Goal: Task Accomplishment & Management: Use online tool/utility

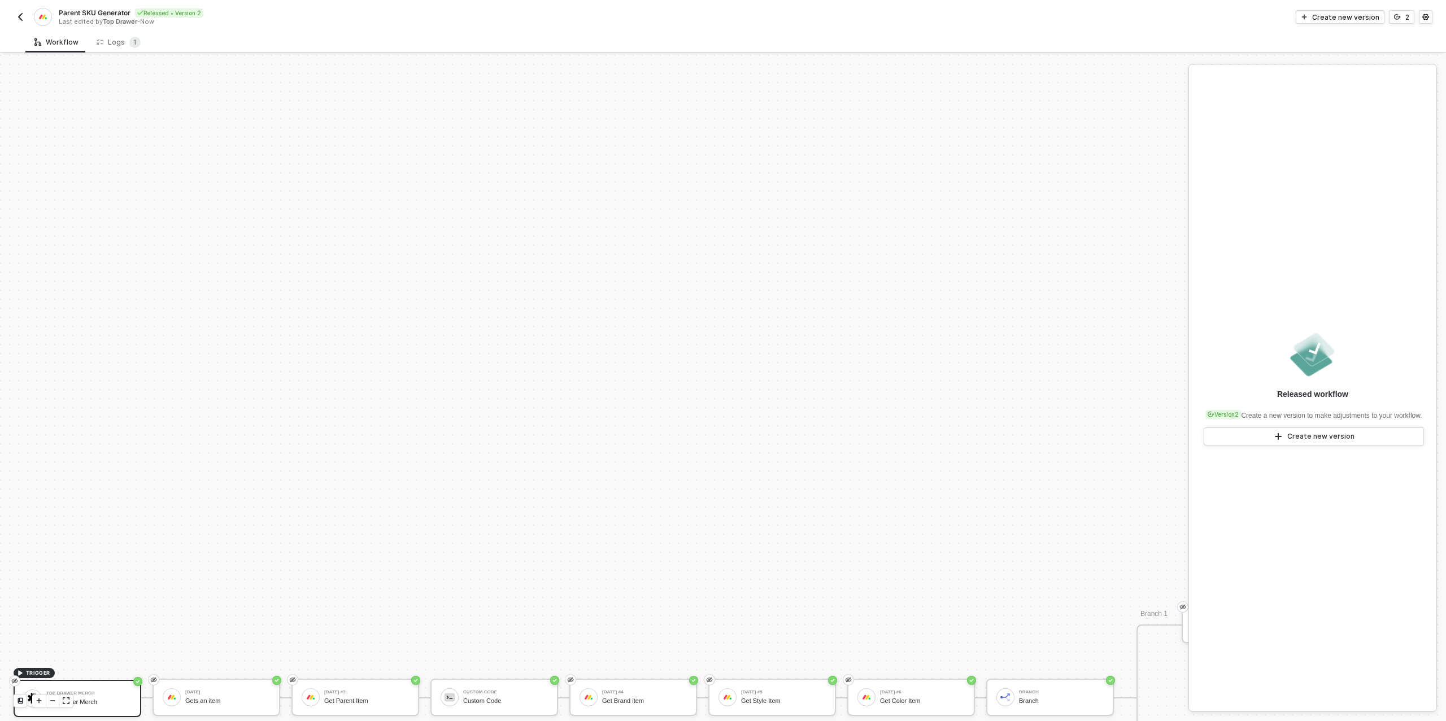
scroll to position [321, 172]
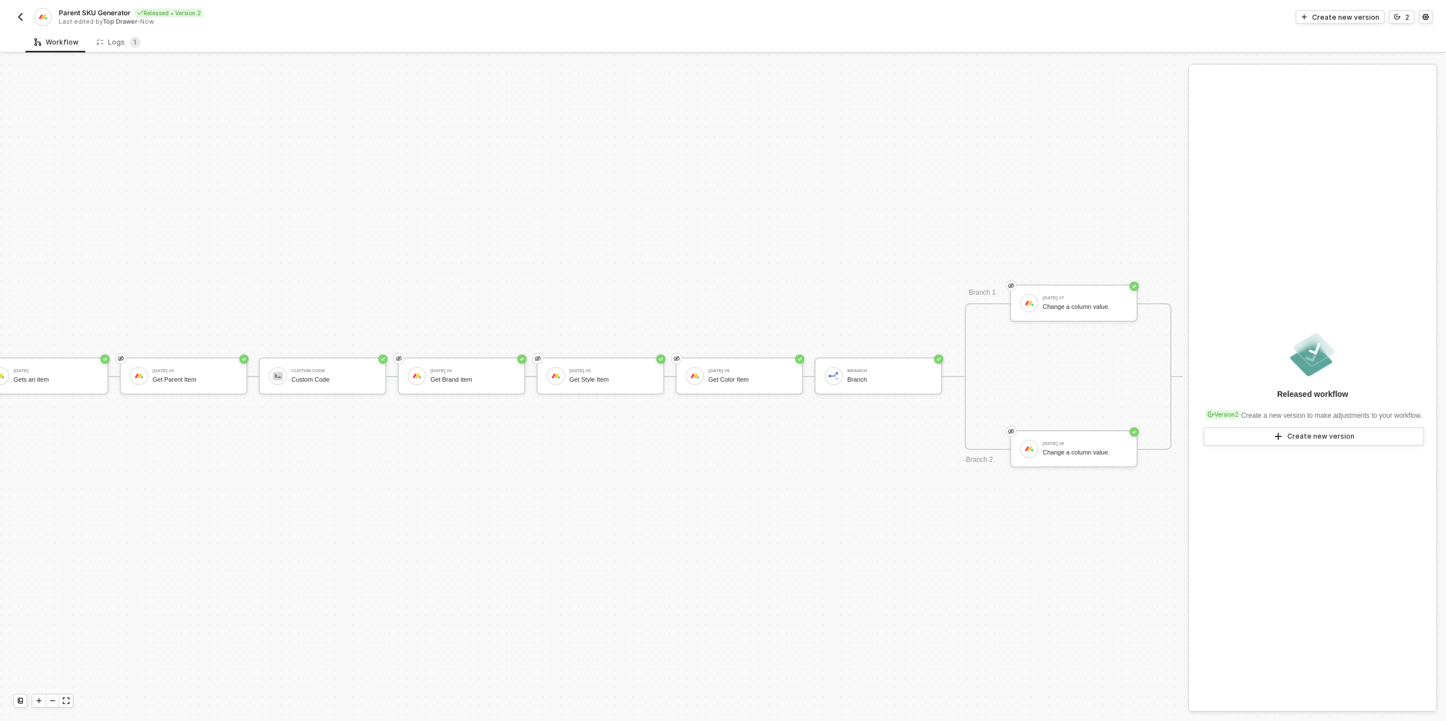
click at [19, 16] on img "button" at bounding box center [20, 16] width 9 height 9
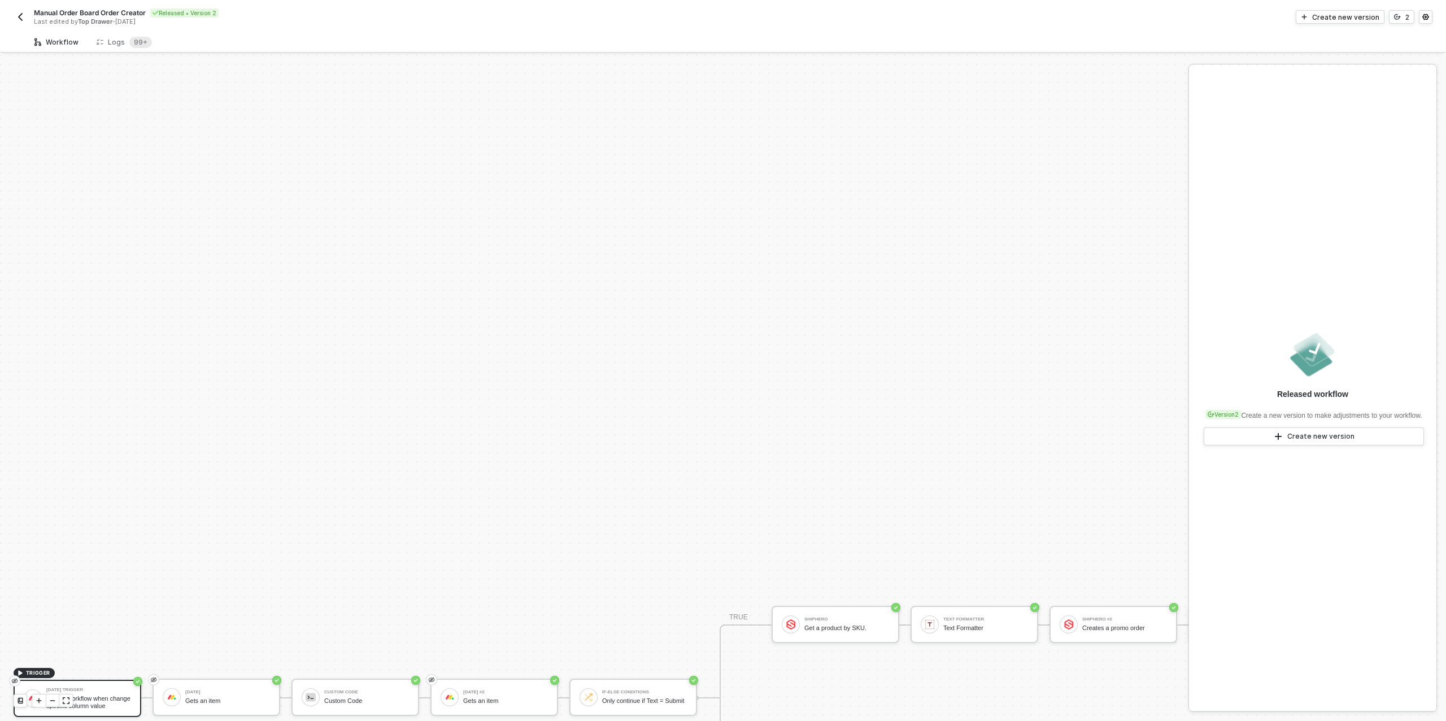
scroll to position [321, 0]
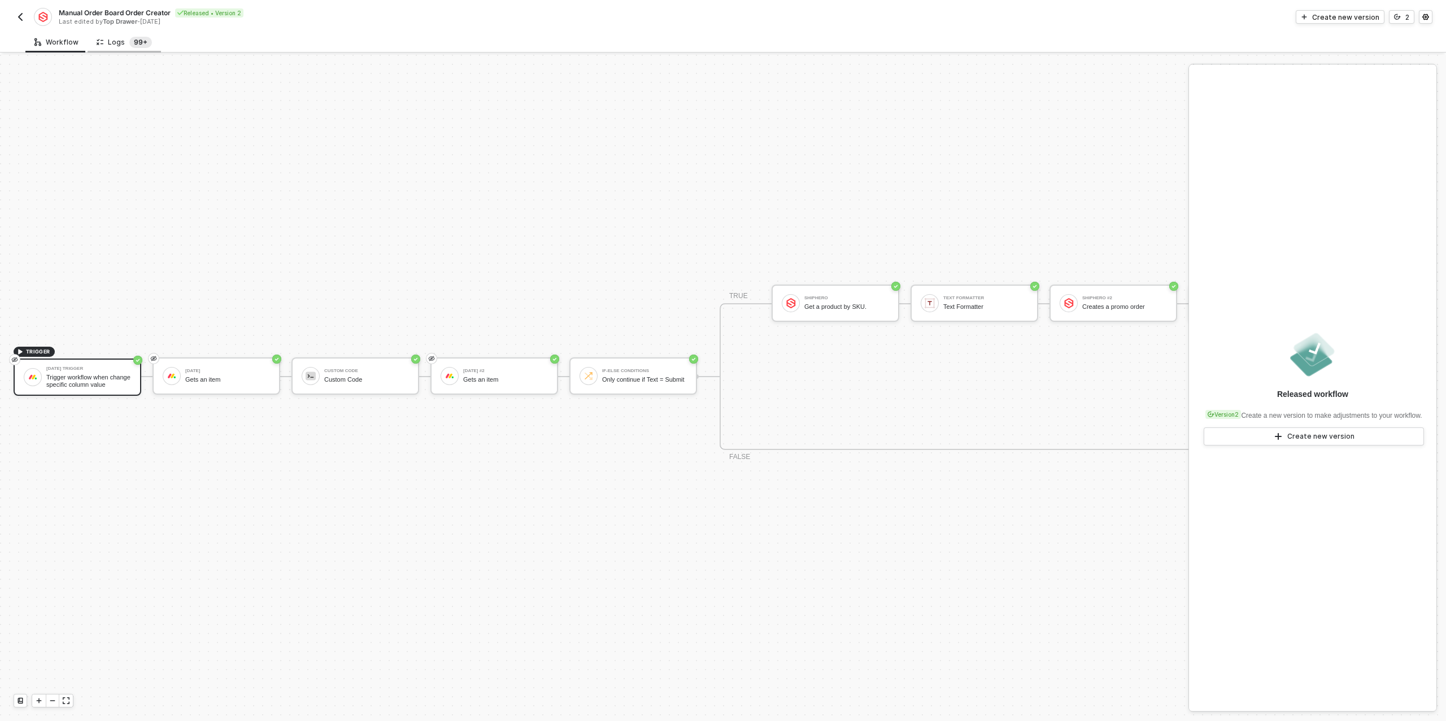
click at [136, 43] on sup "99+" at bounding box center [140, 42] width 23 height 11
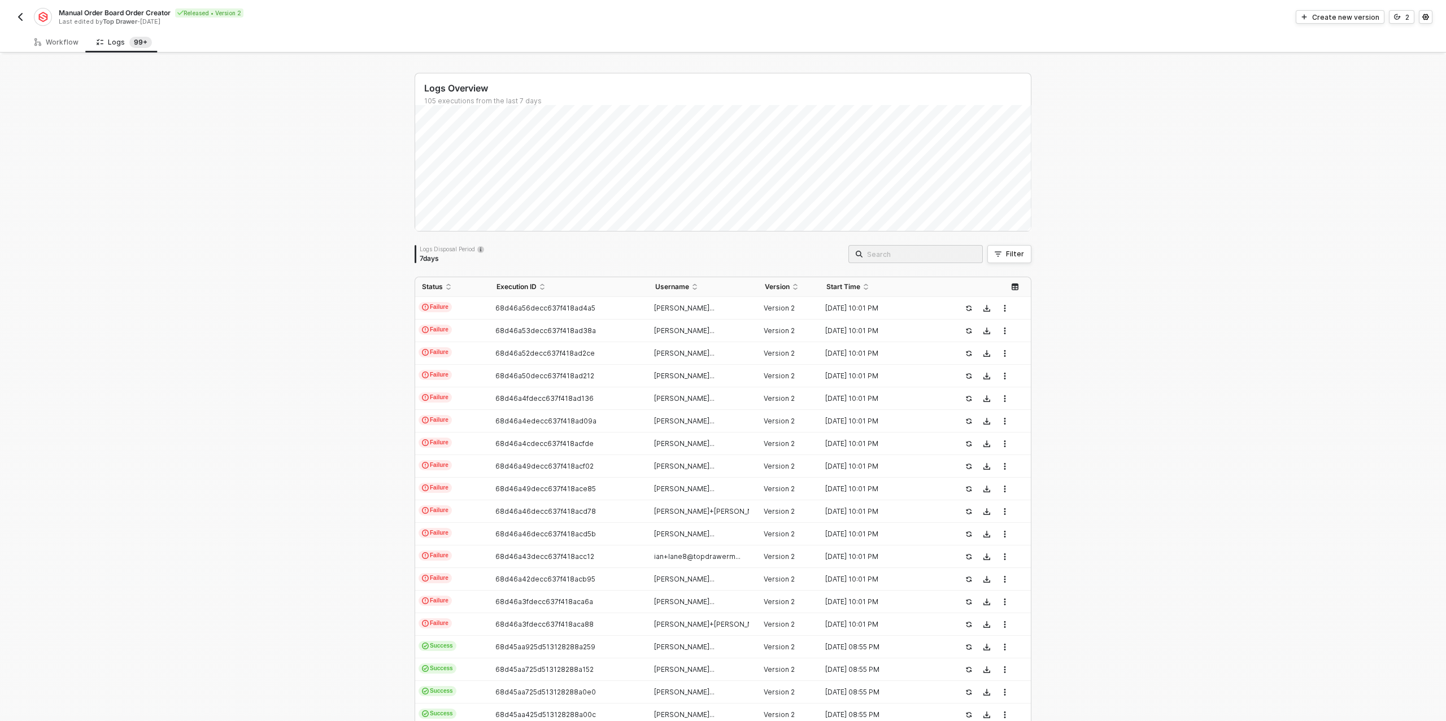
click at [17, 18] on img "button" at bounding box center [20, 16] width 9 height 9
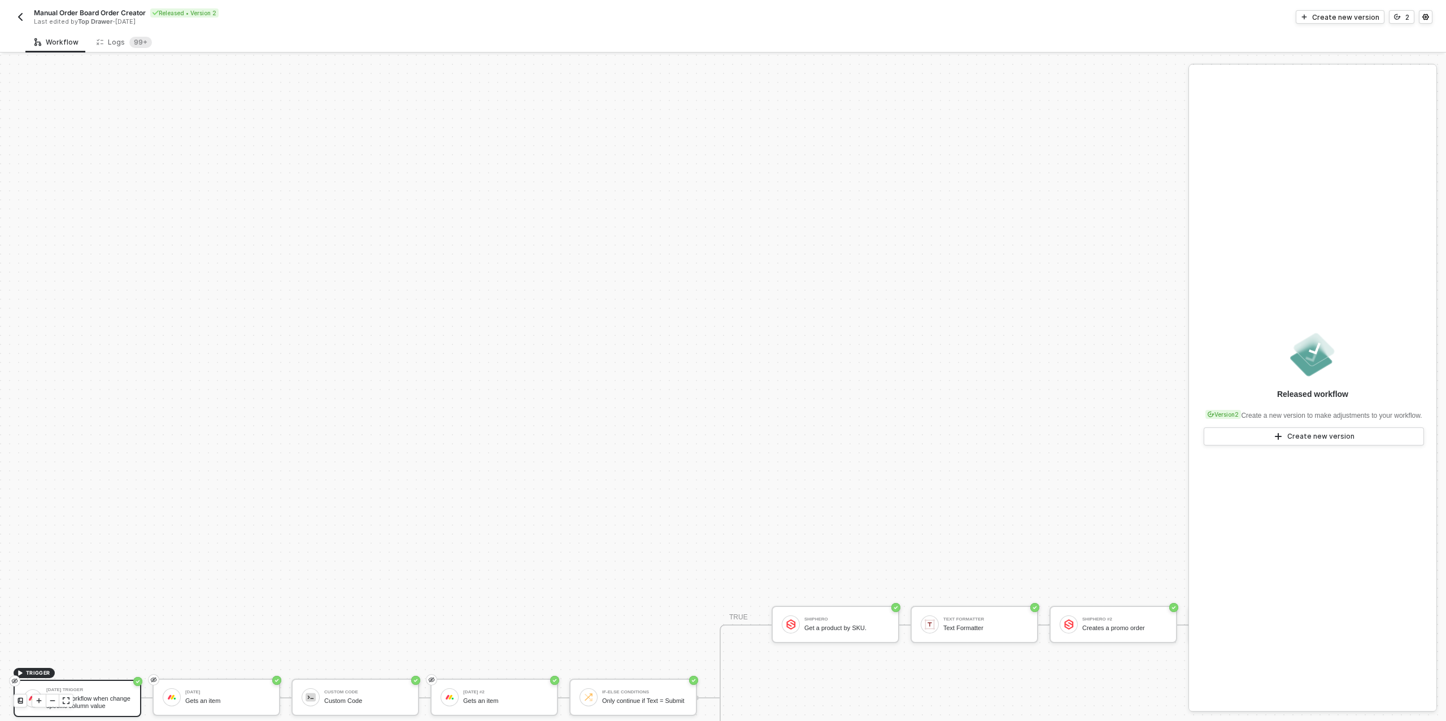
scroll to position [321, 0]
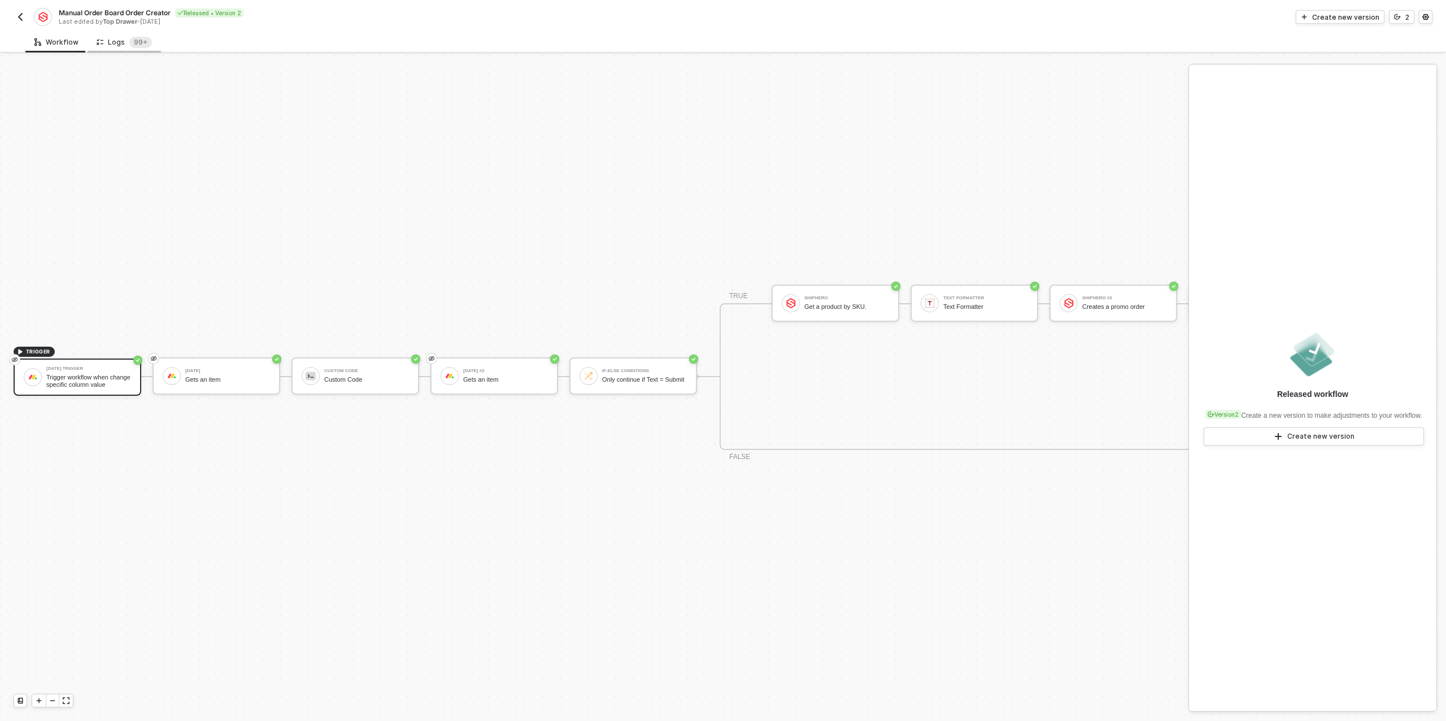
click at [118, 42] on div "Logs 99+" at bounding box center [124, 42] width 55 height 11
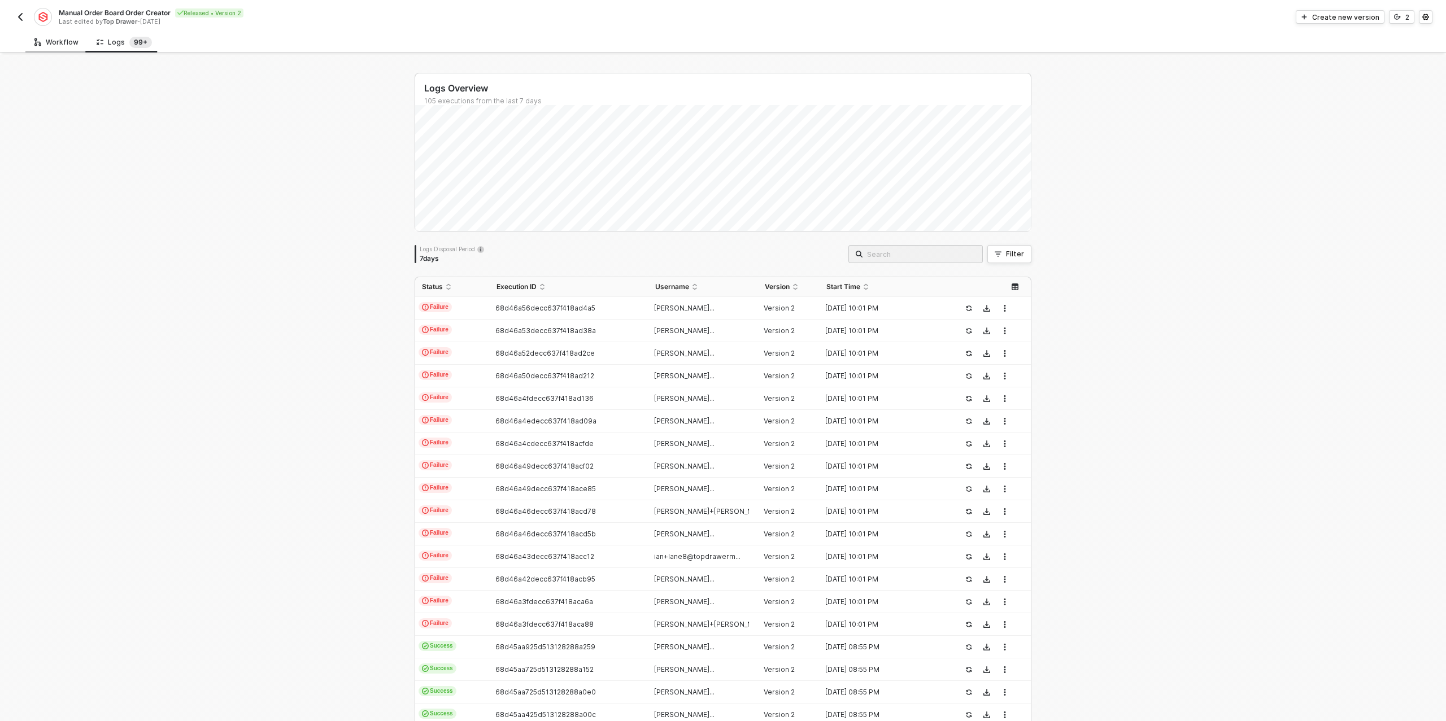
click at [47, 43] on div "Workflow" at bounding box center [56, 42] width 44 height 9
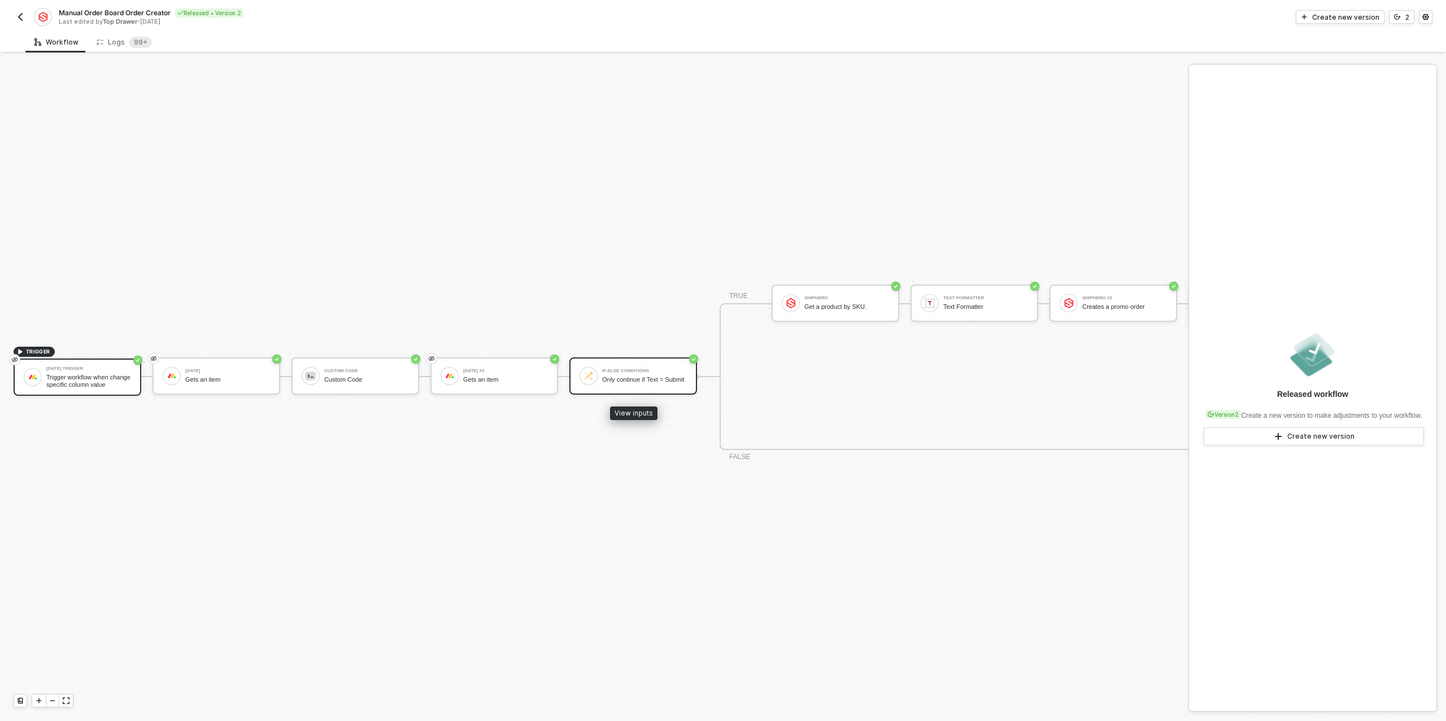
click at [629, 376] on div "Only continue if Text = Submit" at bounding box center [644, 379] width 85 height 7
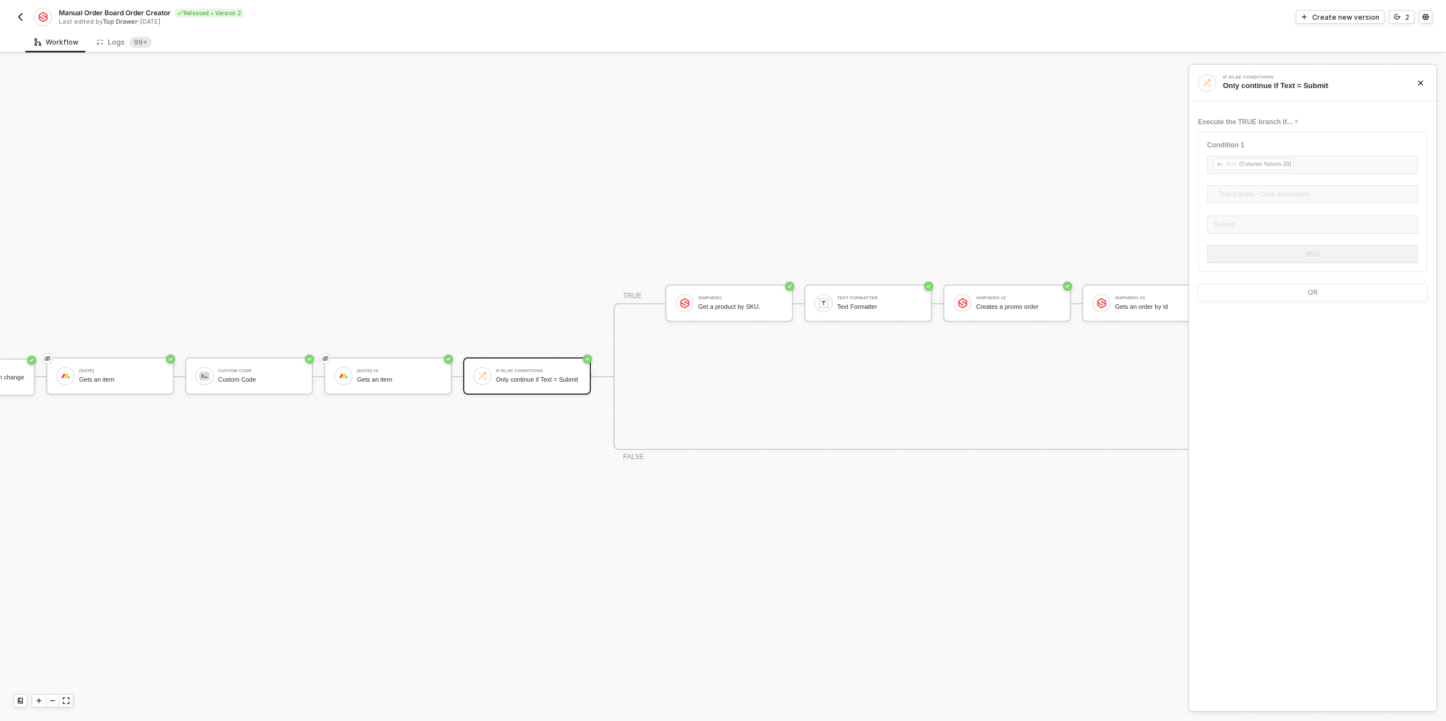
scroll to position [321, 116]
click at [108, 40] on div "Logs 99+" at bounding box center [124, 42] width 55 height 11
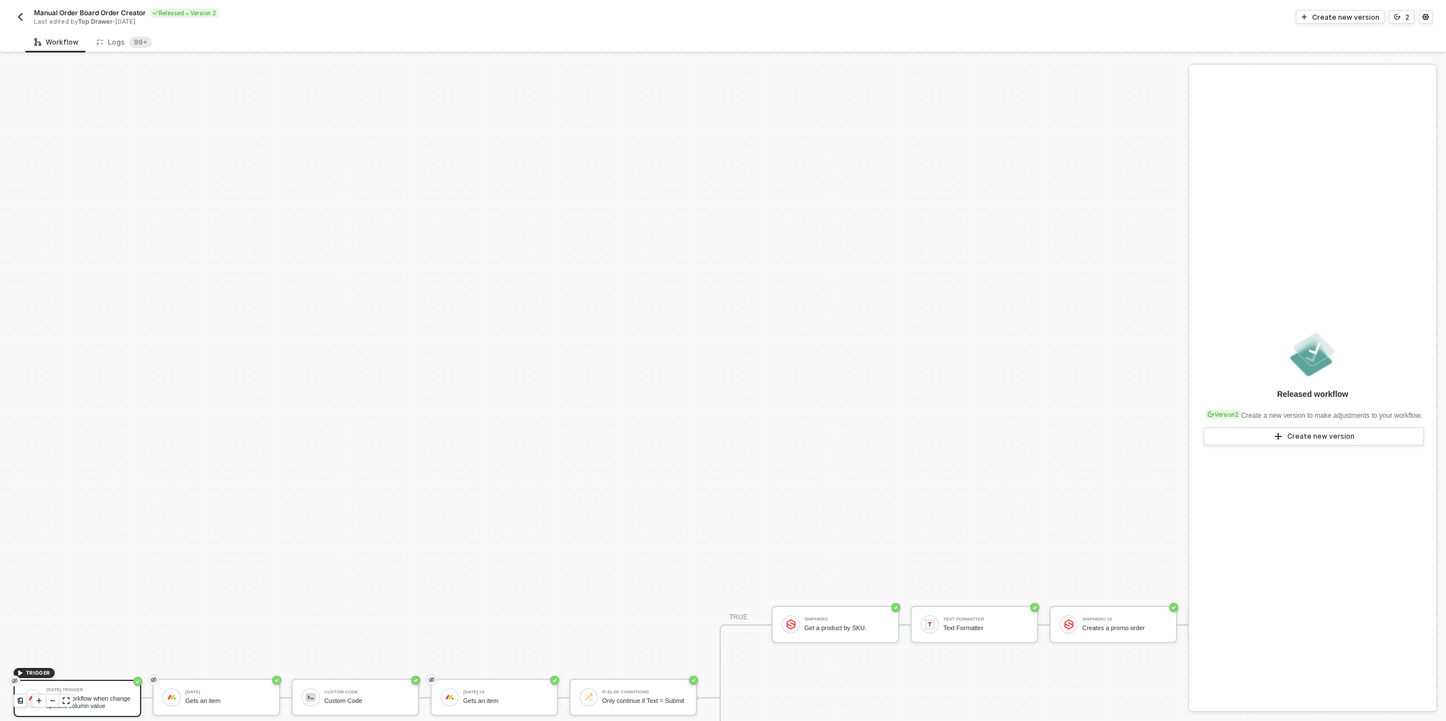
scroll to position [321, 0]
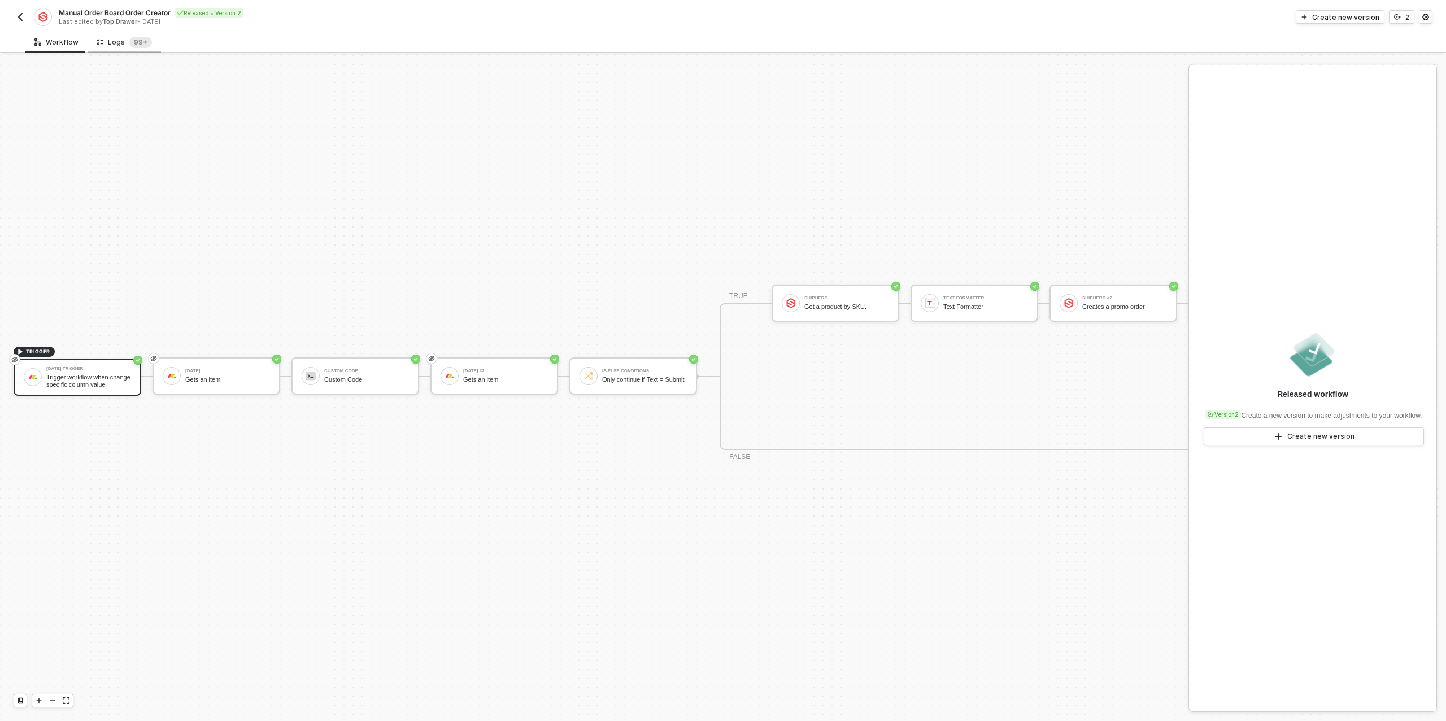
click at [127, 50] on div "Logs 99+" at bounding box center [124, 42] width 73 height 21
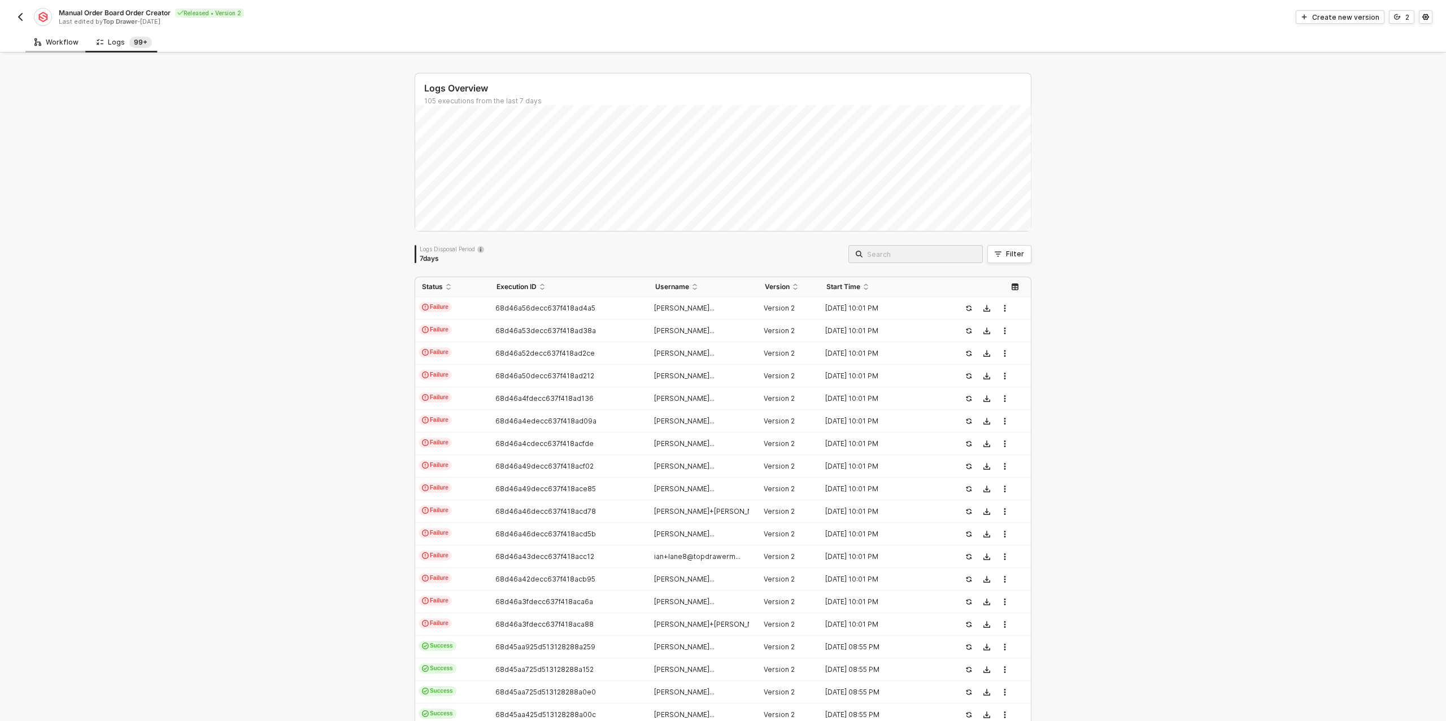
click at [41, 38] on div "Workflow" at bounding box center [56, 42] width 44 height 9
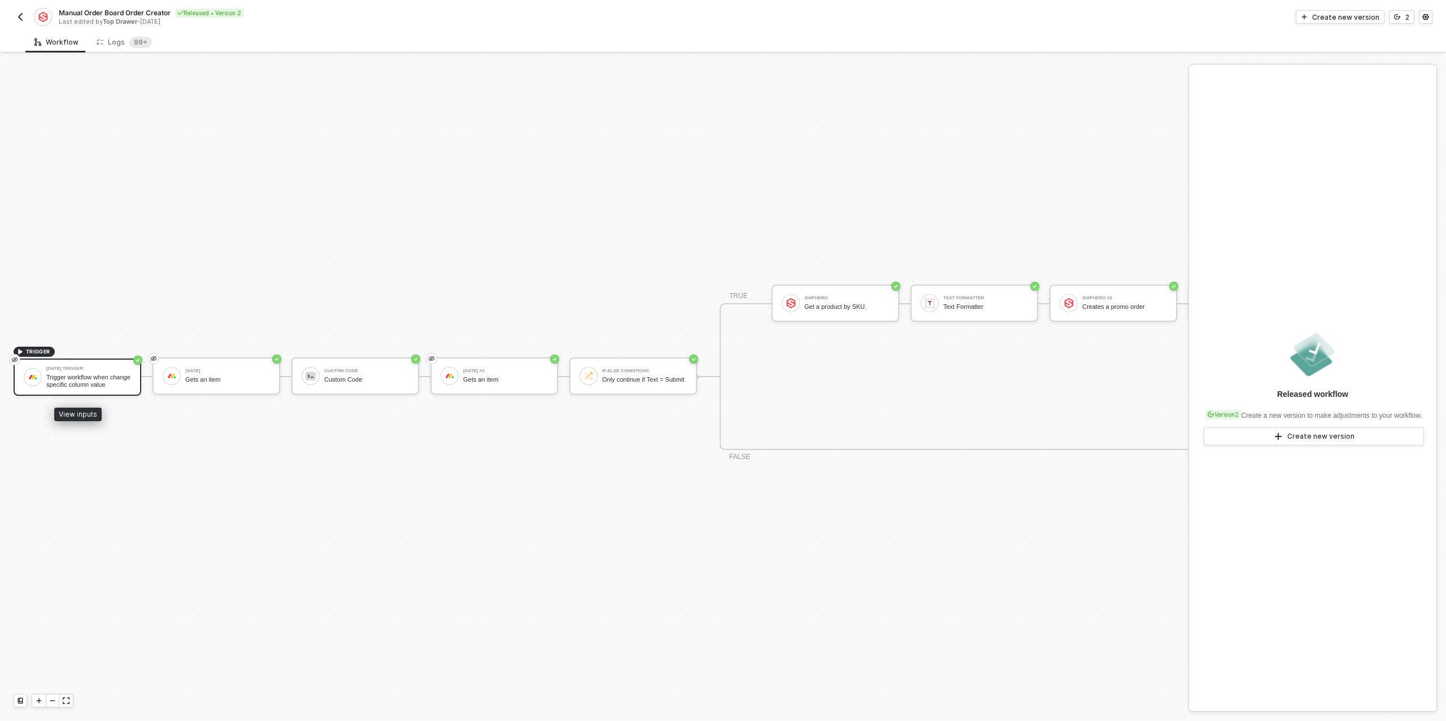
click at [80, 379] on div "Trigger workflow when change specific column value" at bounding box center [88, 381] width 85 height 14
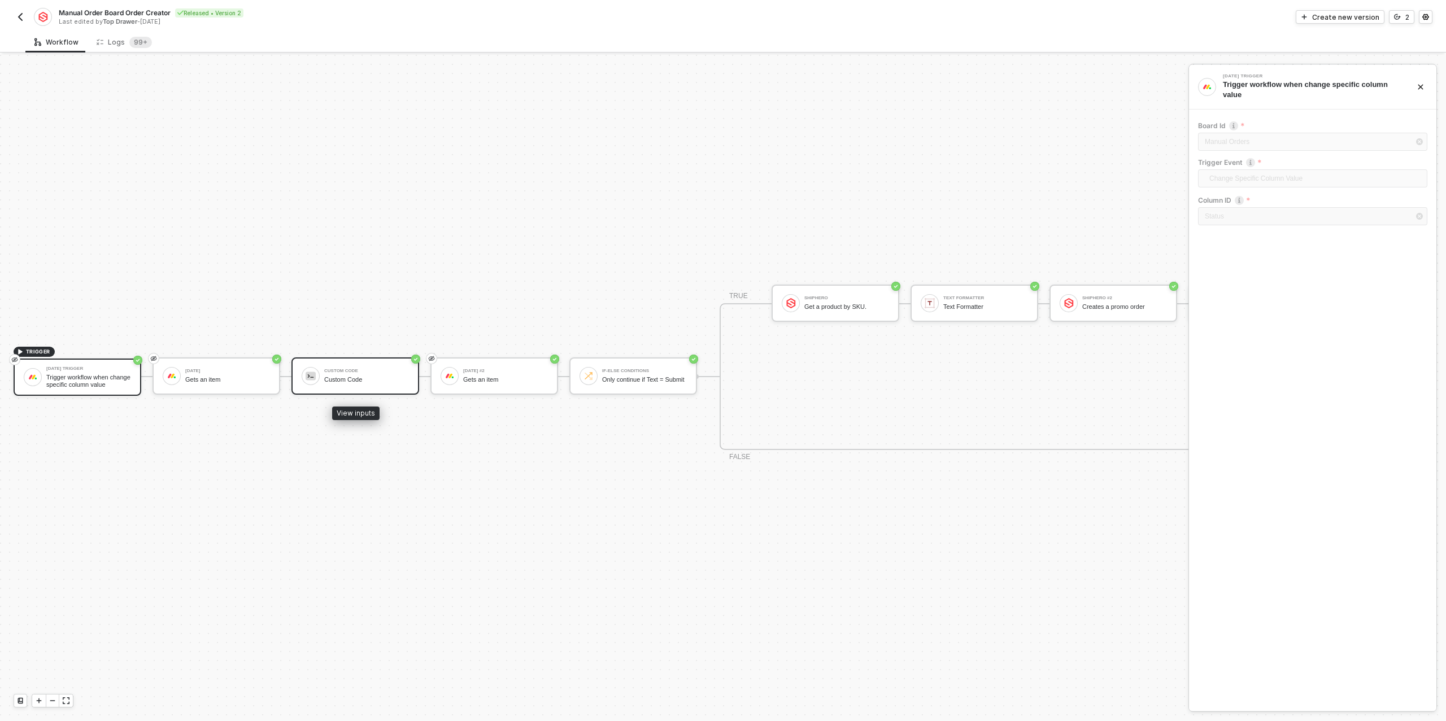
click at [346, 382] on div "Custom Code" at bounding box center [366, 379] width 85 height 7
type textarea "/* You can access variables on the inputData object. ex: const myVariable = inp…"
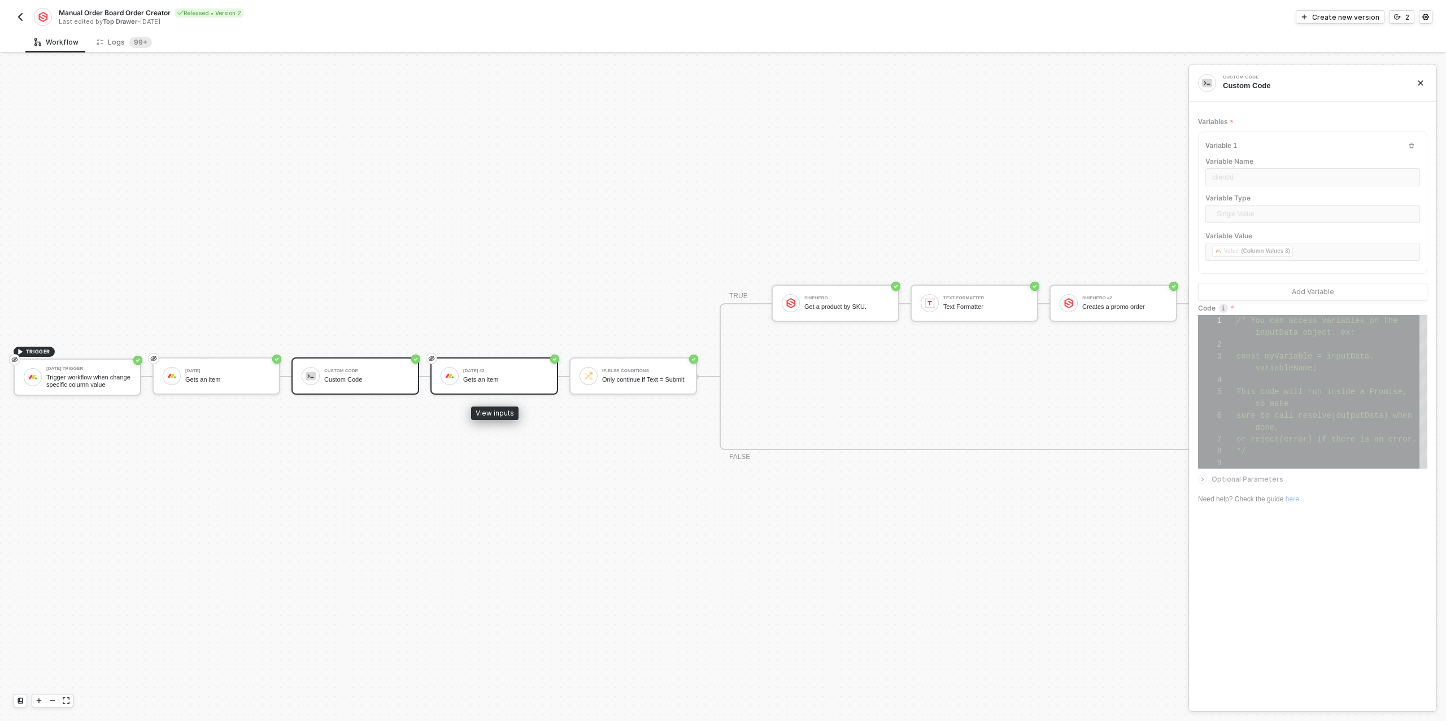
click at [498, 383] on div "Monday #2 Gets an item" at bounding box center [505, 376] width 85 height 21
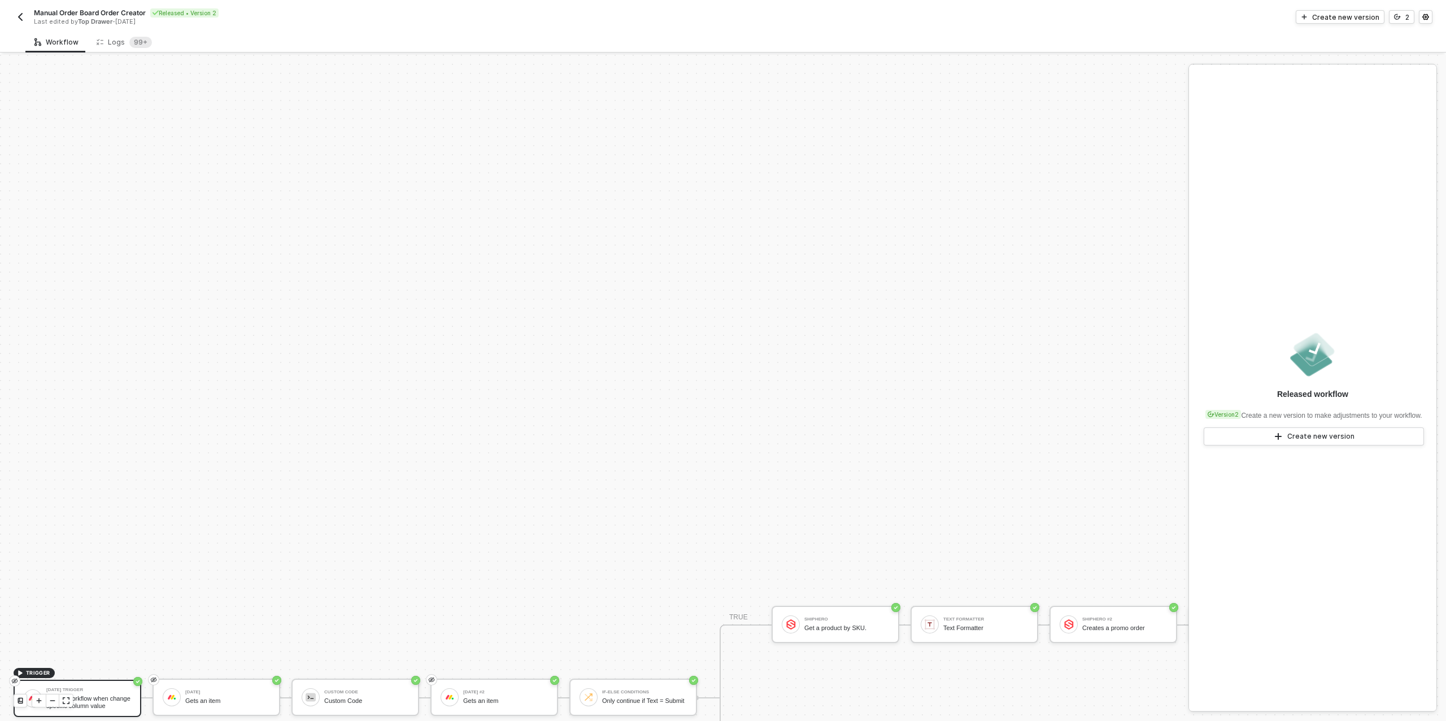
scroll to position [321, 0]
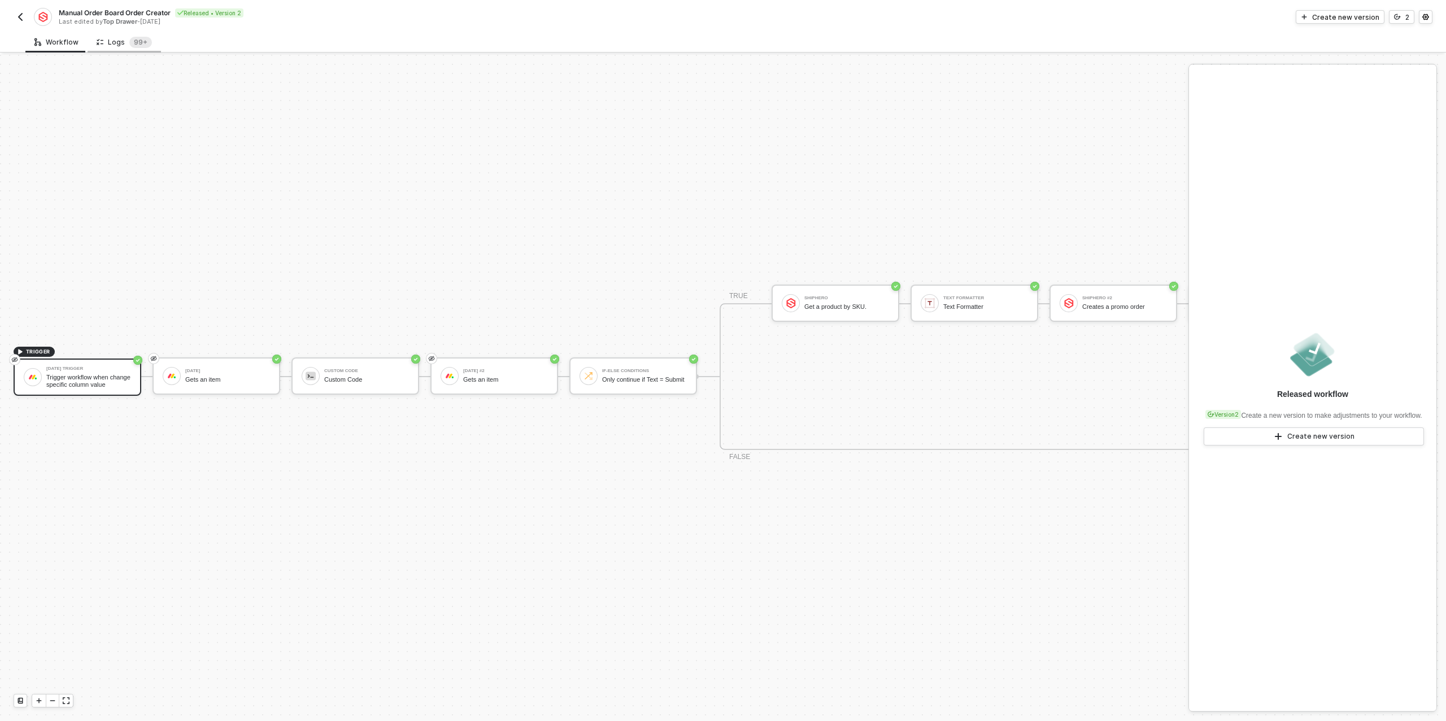
click at [120, 37] on div "Logs 99+" at bounding box center [124, 42] width 55 height 11
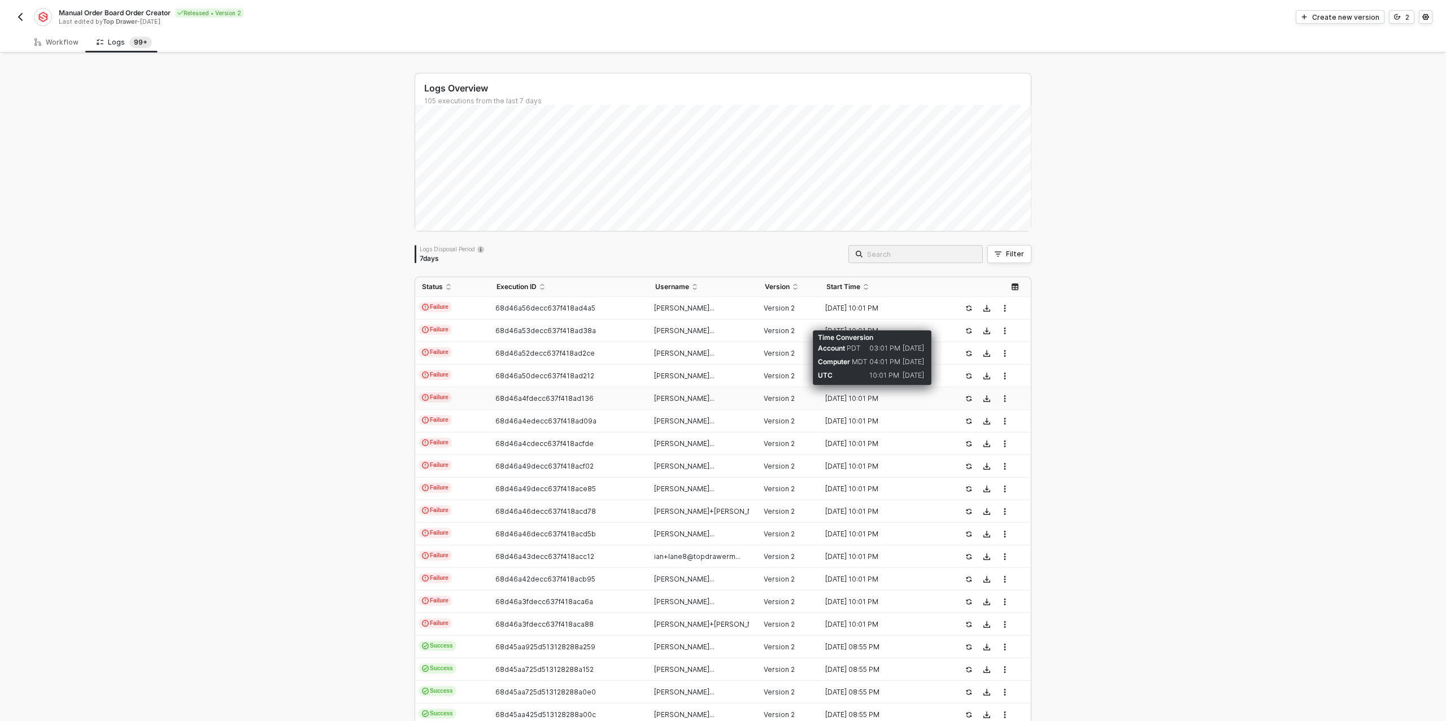
scroll to position [77, 0]
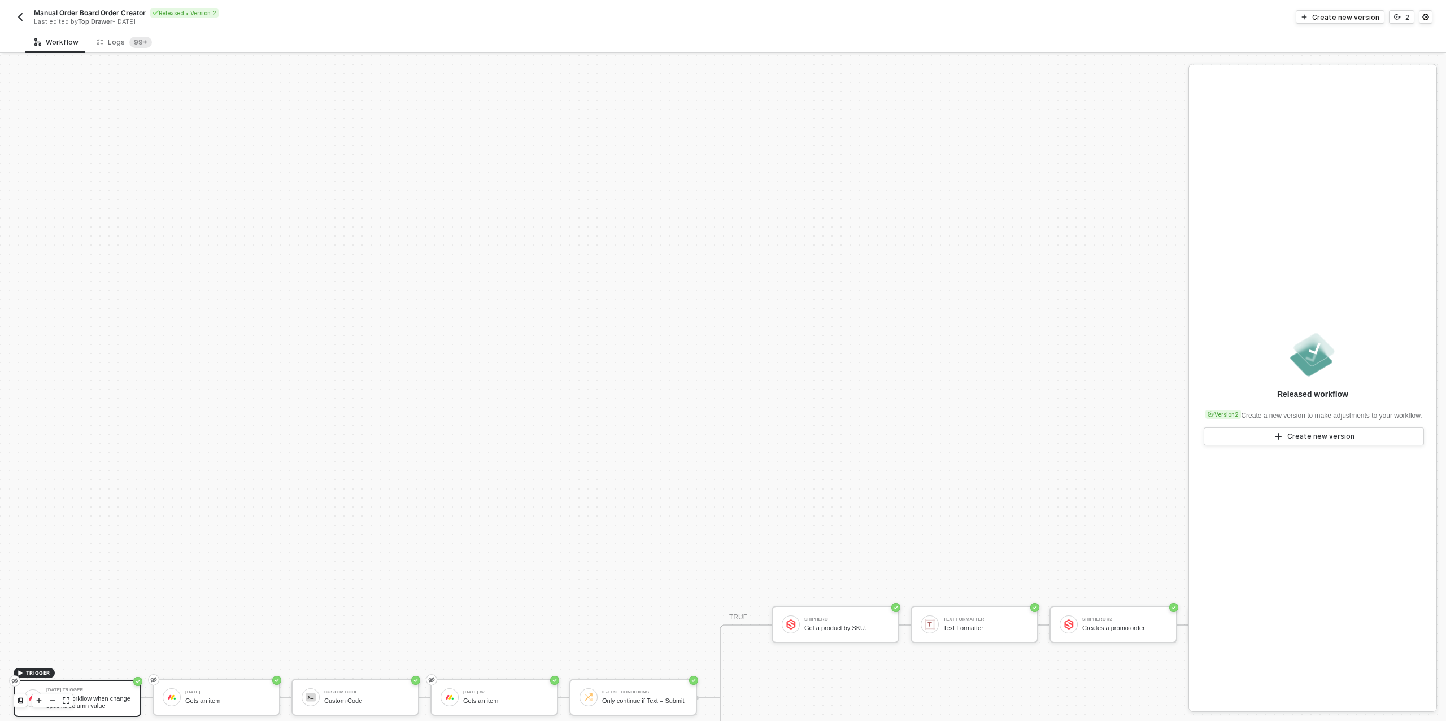
scroll to position [321, 0]
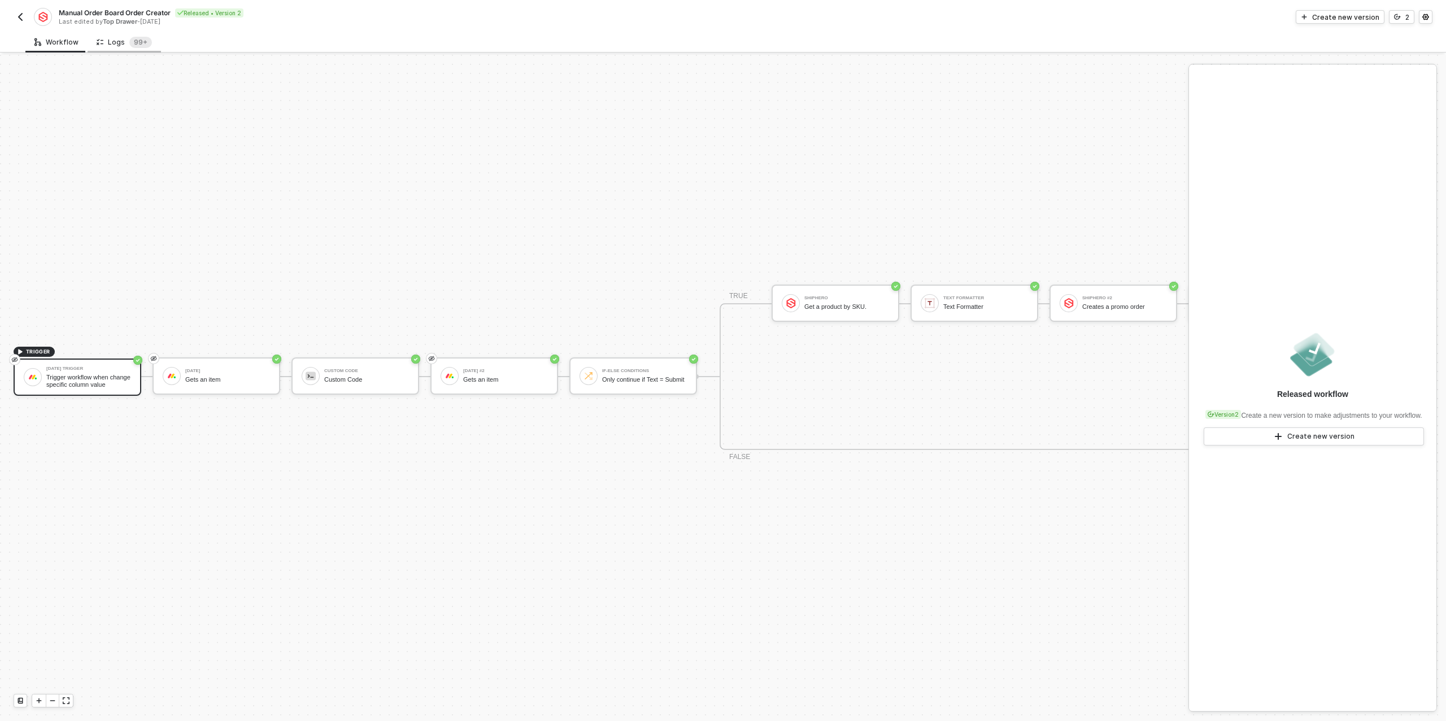
click at [120, 50] on div "Logs 99+" at bounding box center [124, 42] width 73 height 21
